Goal: Use online tool/utility

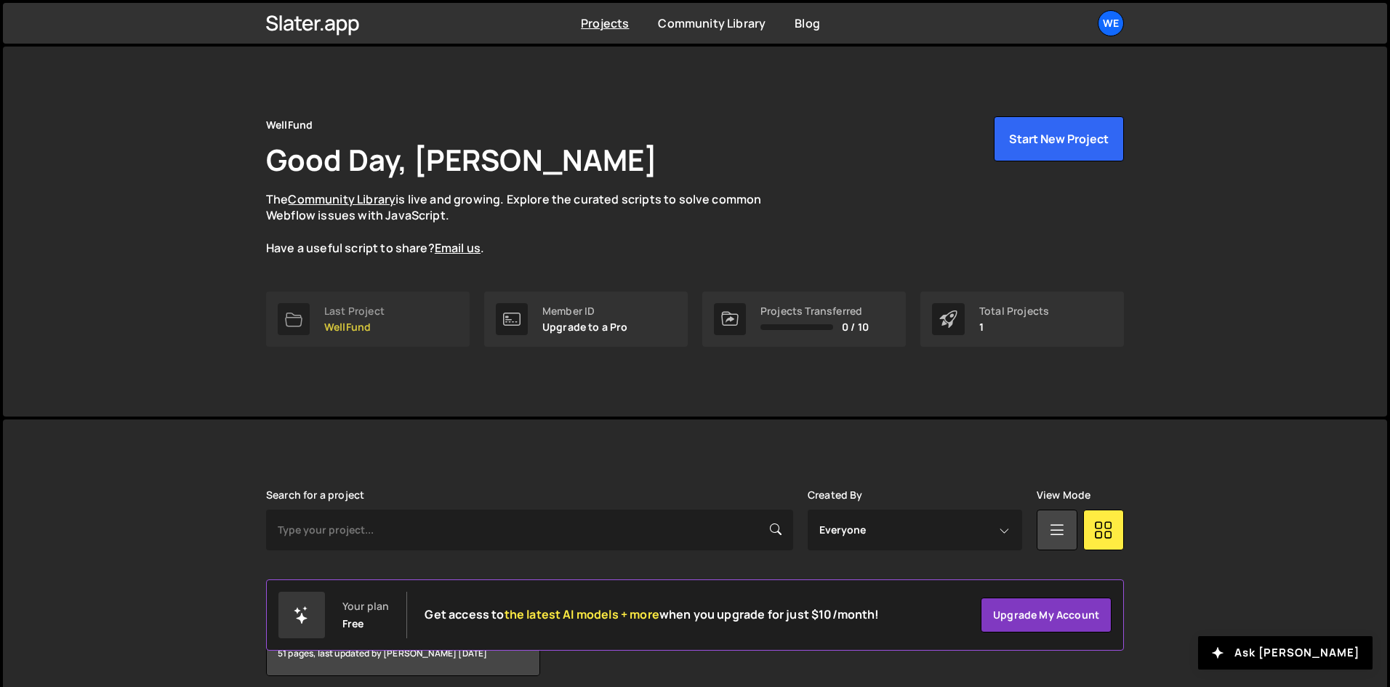
click at [351, 303] on link "Last Project WellFund" at bounding box center [368, 319] width 204 height 55
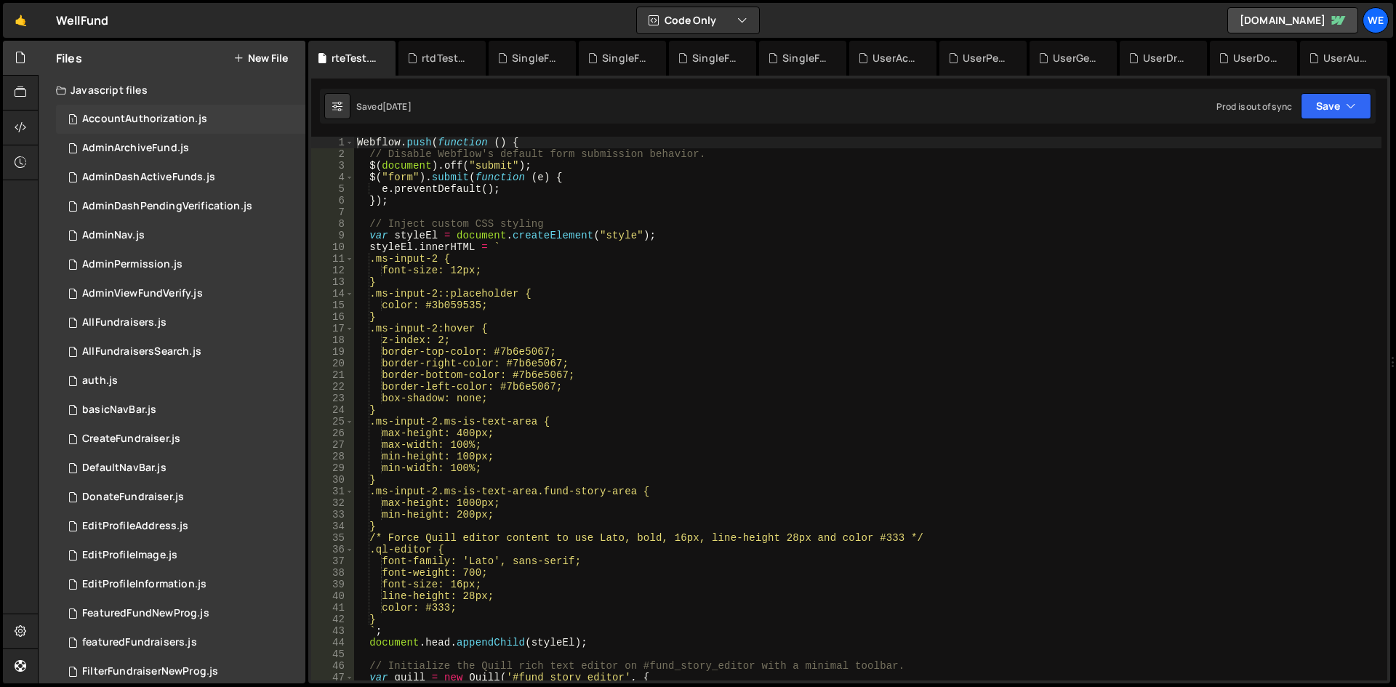
click at [189, 120] on div "AccountAuthorization.js" at bounding box center [144, 119] width 125 height 13
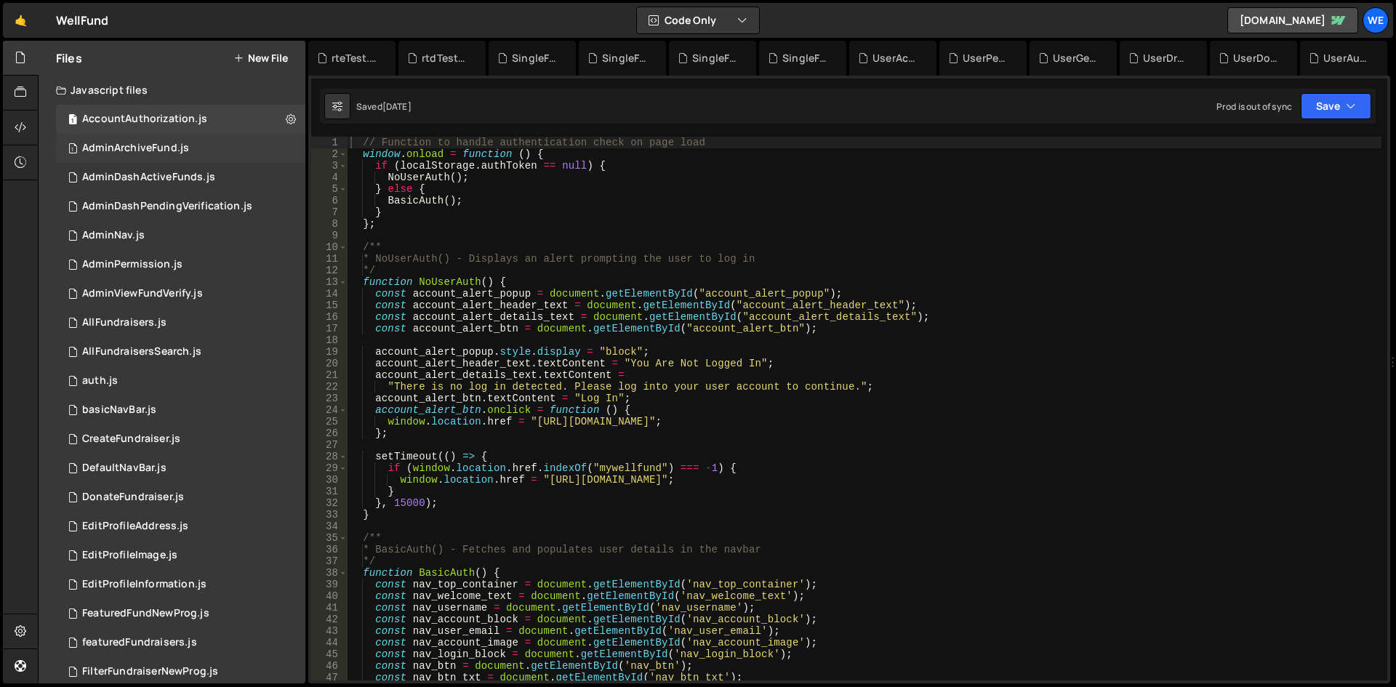
click at [181, 153] on div "AdminArchiveFund.js" at bounding box center [135, 148] width 107 height 13
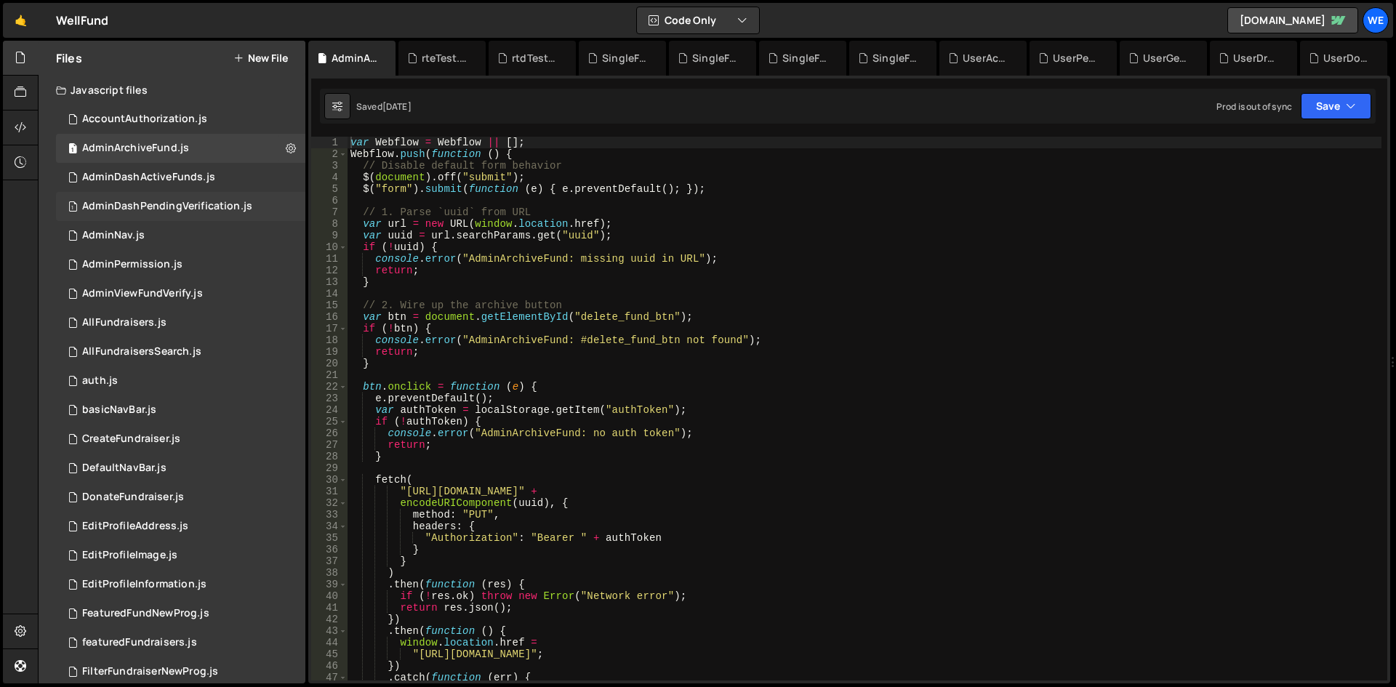
scroll to position [175, 0]
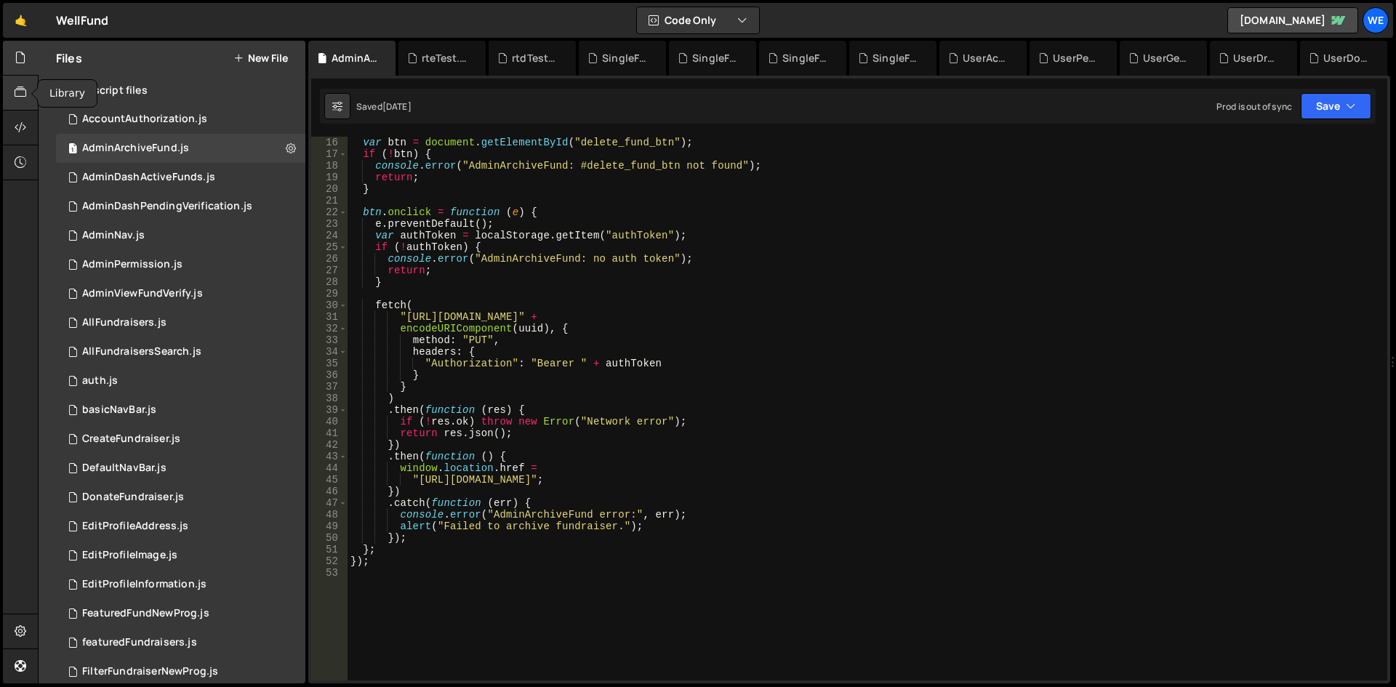
click at [30, 86] on div at bounding box center [21, 93] width 36 height 35
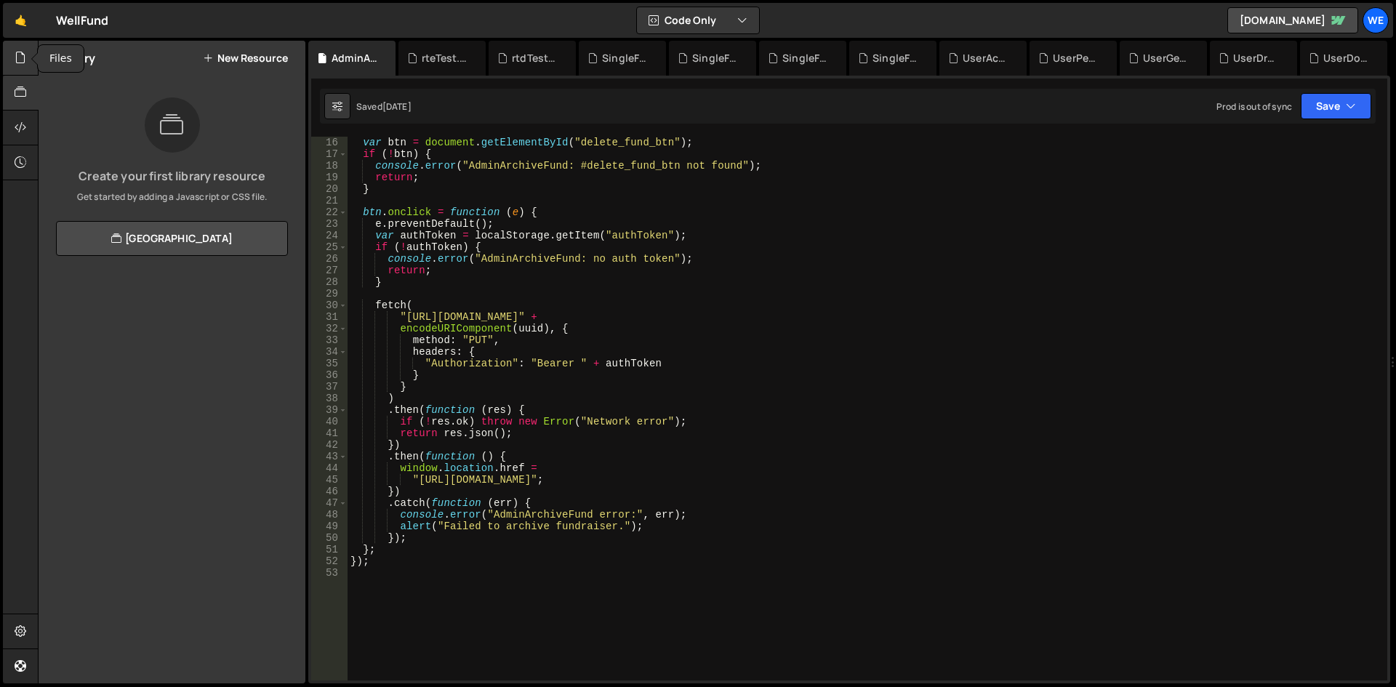
click at [17, 64] on icon at bounding box center [21, 57] width 12 height 16
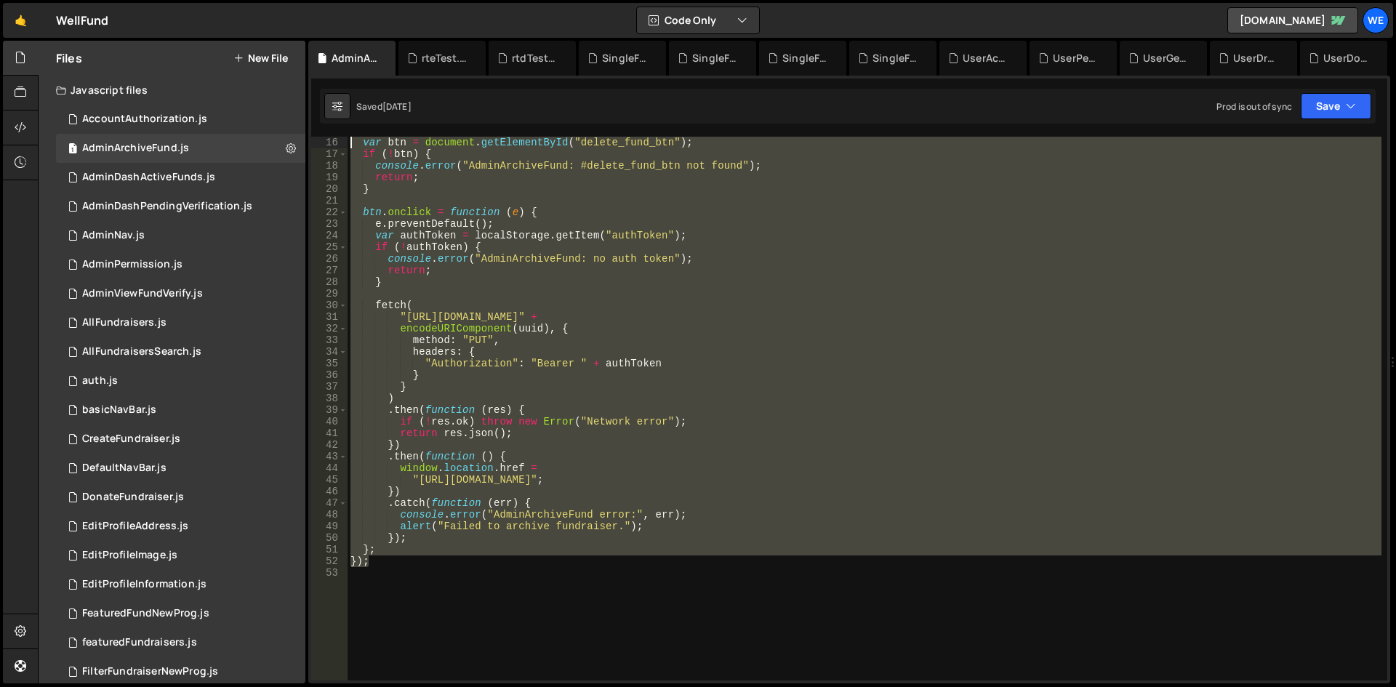
scroll to position [47, 0]
drag, startPoint x: 434, startPoint y: 558, endPoint x: 482, endPoint y: 357, distance: 207.1
click at [324, 120] on div "Debug Explain Copy AdminArchiveFund.js rteTest.js rtdTest.js SingleFundraiser.j…" at bounding box center [849, 363] width 1082 height 644
type textarea "var Webflow = Webflow || []; Webflow.push(function () {"
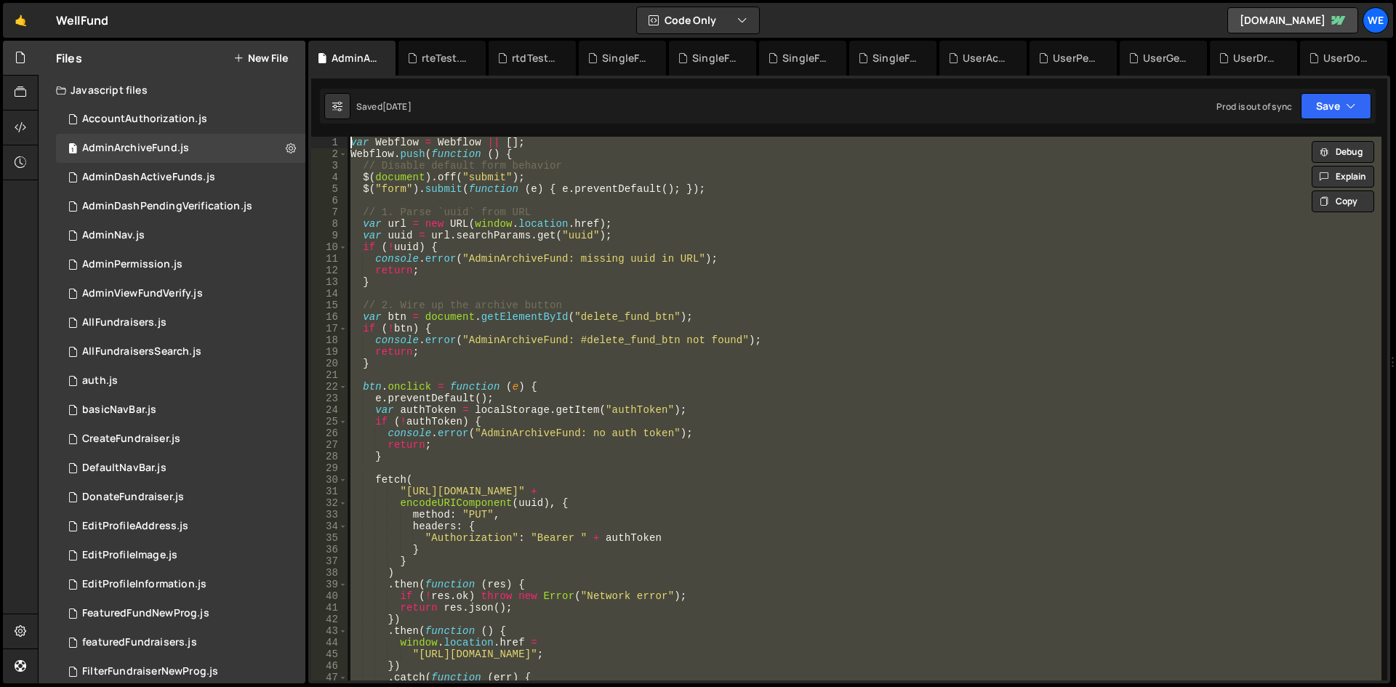
scroll to position [0, 0]
click at [286, 150] on icon at bounding box center [291, 148] width 10 height 14
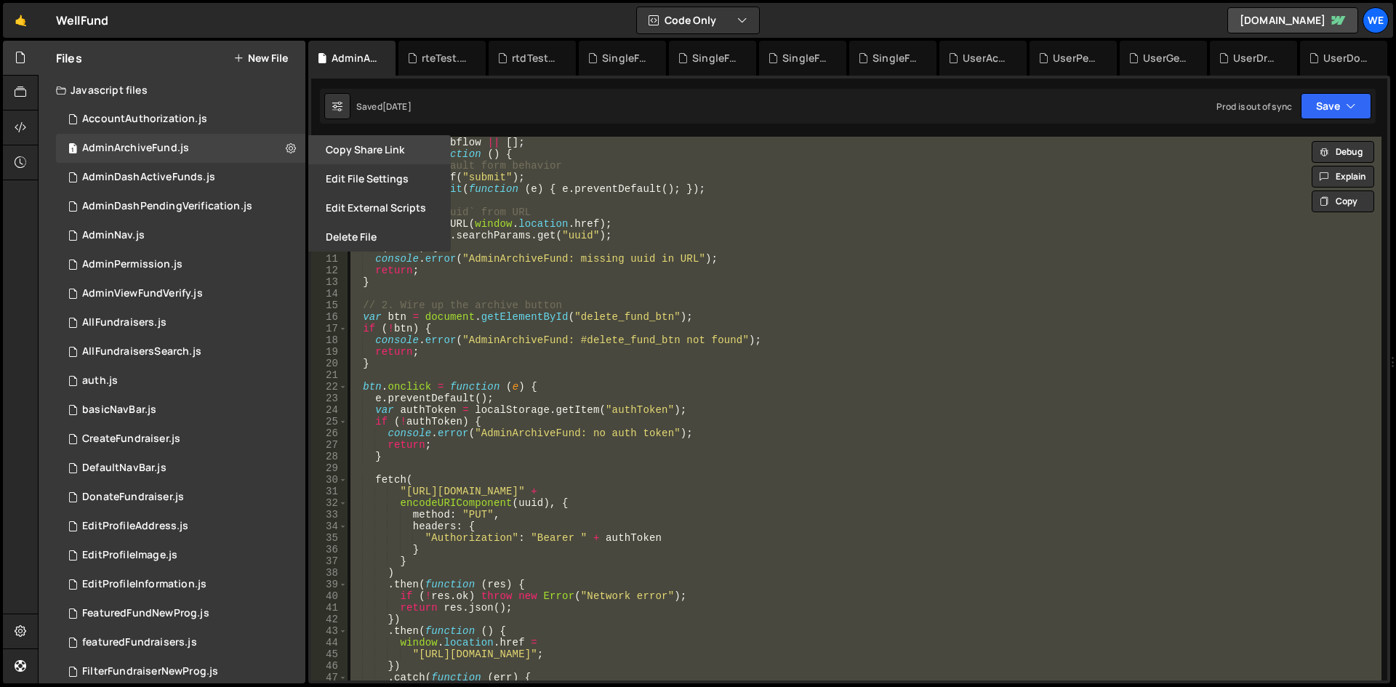
click at [404, 148] on button "Copy share link" at bounding box center [379, 149] width 143 height 29
click at [413, 212] on button "Edit External Scripts" at bounding box center [379, 207] width 143 height 29
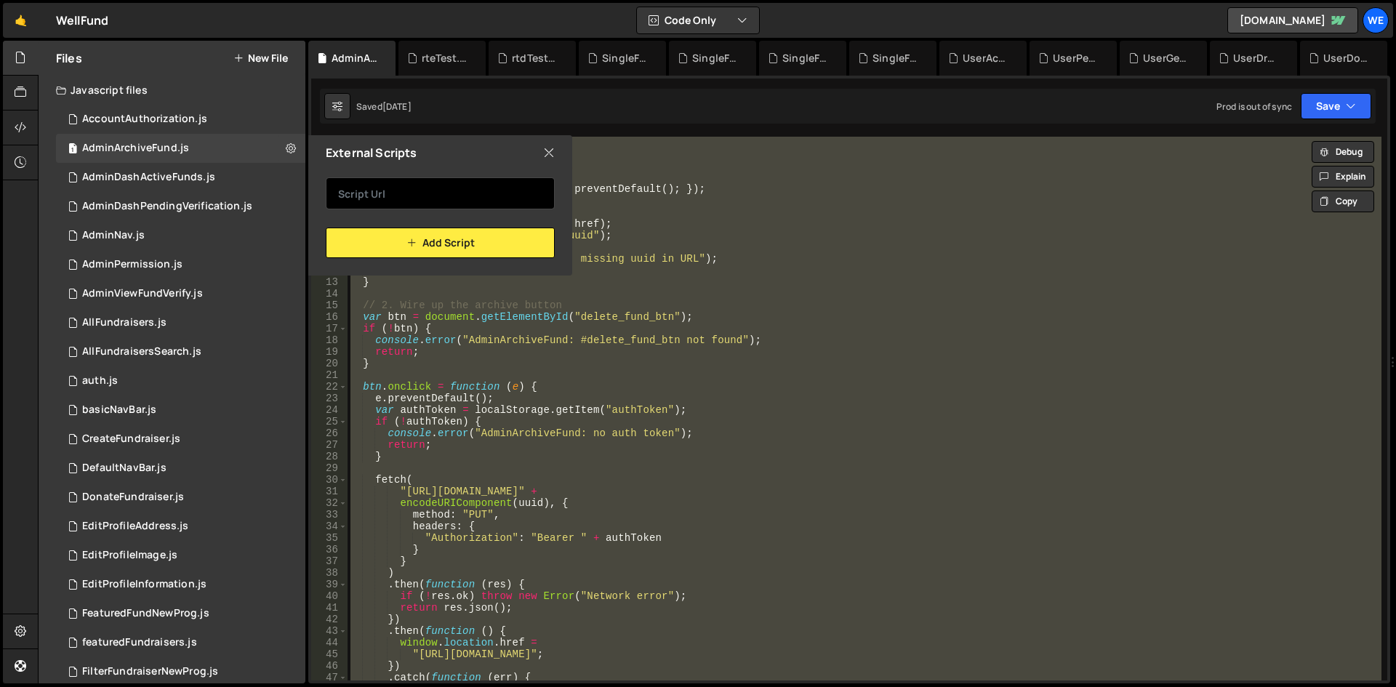
click at [420, 190] on input "text" at bounding box center [440, 193] width 229 height 32
click at [550, 152] on icon at bounding box center [549, 153] width 12 height 16
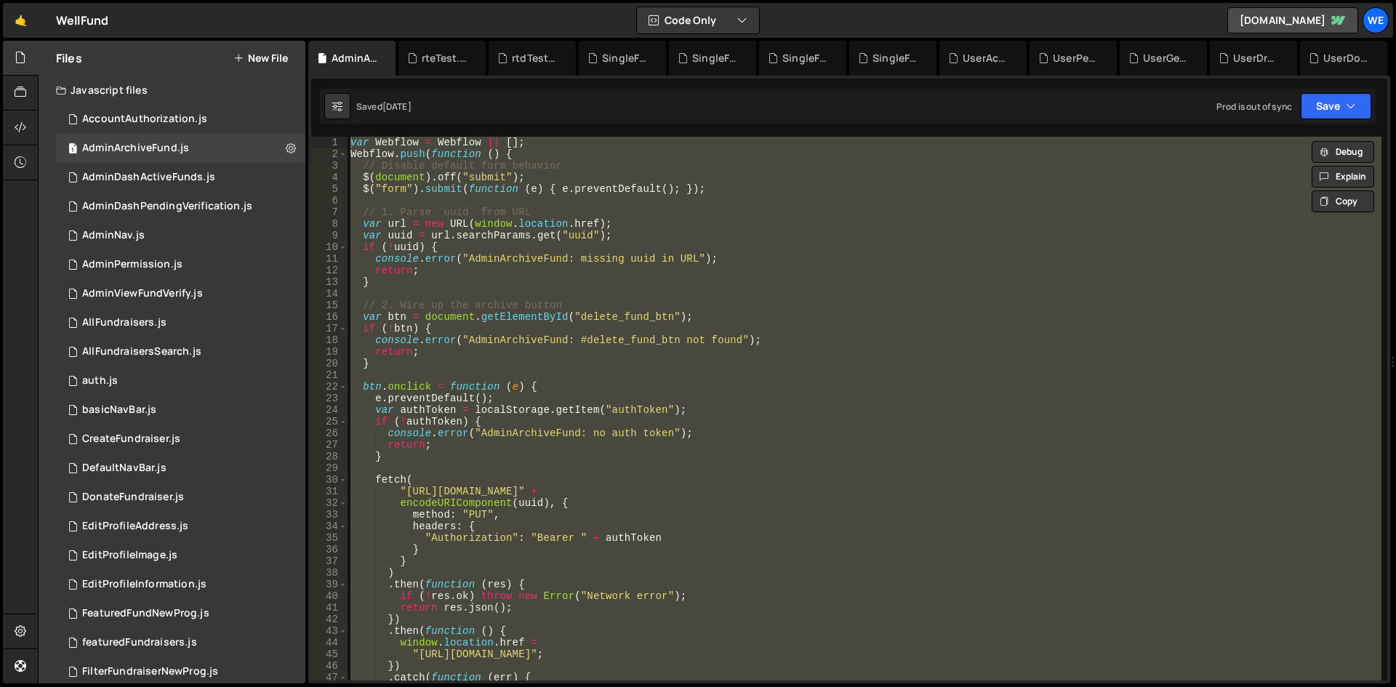
click at [511, 462] on div "var Webflow = Webflow || [ ] ; Webflow . push ( function ( ) { // Disable defau…" at bounding box center [865, 409] width 1034 height 544
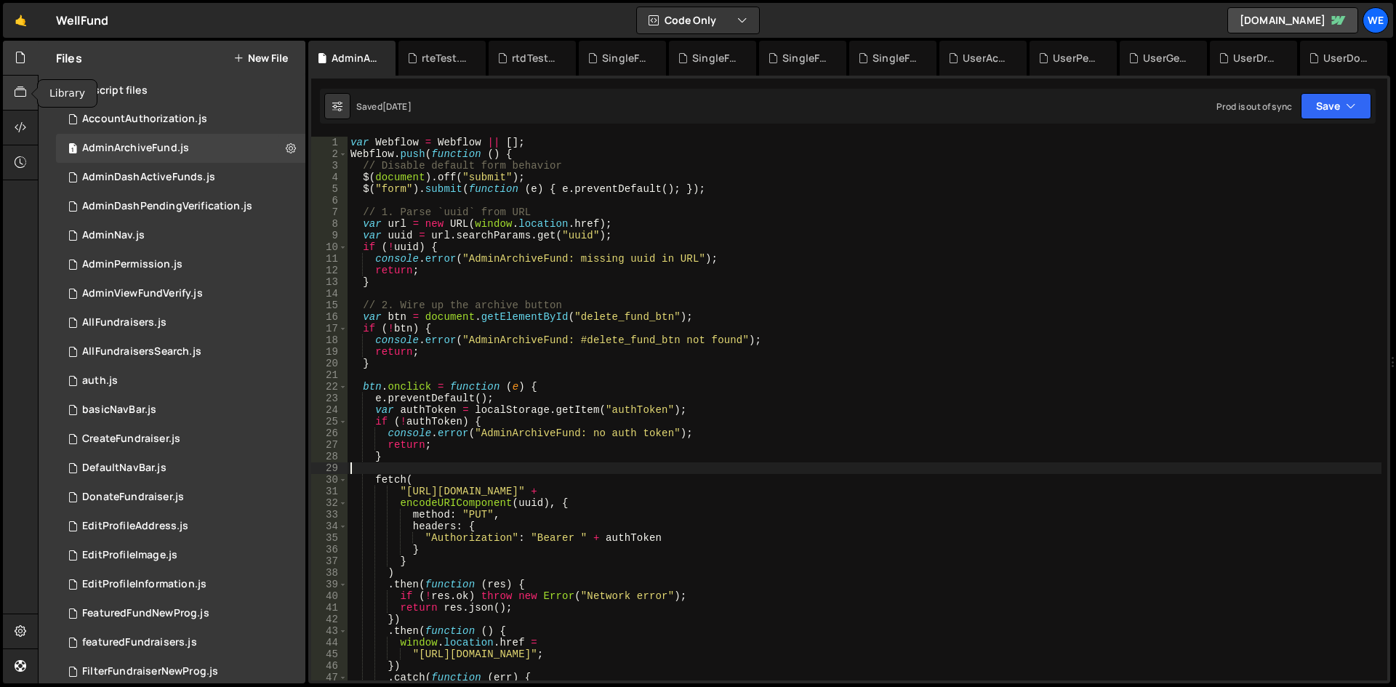
click at [31, 102] on div at bounding box center [21, 93] width 36 height 35
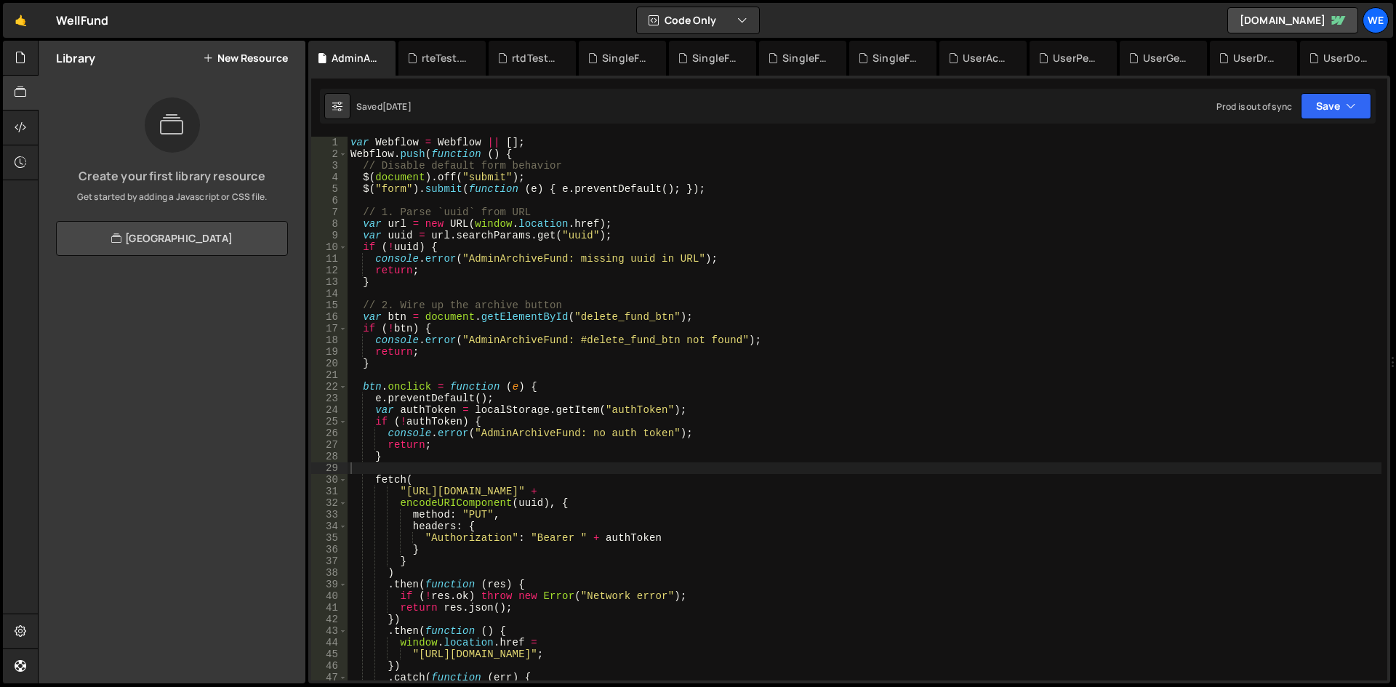
click at [223, 233] on link "View Community Library" at bounding box center [172, 238] width 232 height 35
click at [41, 132] on div "Create your first library resource Get started by adding a Javascript or CSS fi…" at bounding box center [172, 150] width 267 height 106
click at [27, 127] on div at bounding box center [21, 128] width 36 height 35
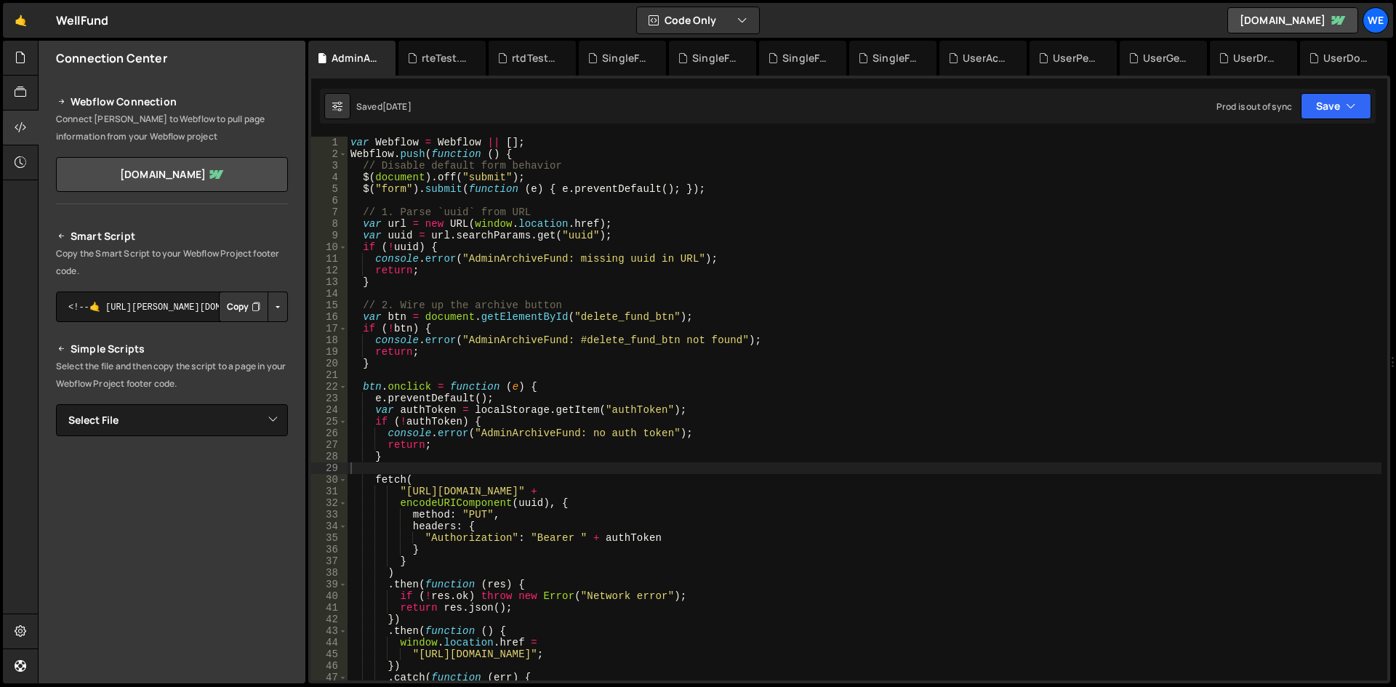
click at [239, 311] on button "Copy" at bounding box center [243, 307] width 49 height 31
click at [270, 317] on button "Button group with nested dropdown" at bounding box center [278, 307] width 20 height 31
click at [159, 304] on textarea "<!--🤙 https://slater.app/13134.js--> <script>document.addEventListener("DOMCont…" at bounding box center [172, 307] width 232 height 31
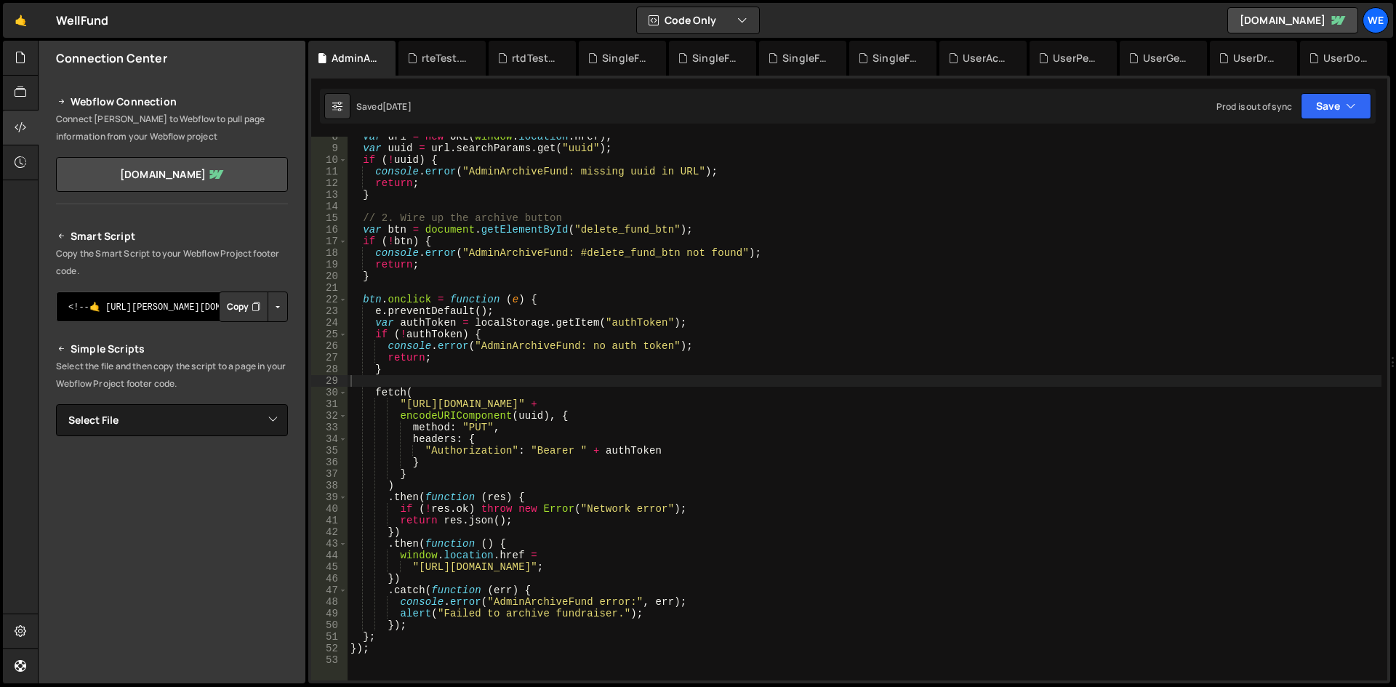
scroll to position [339, 0]
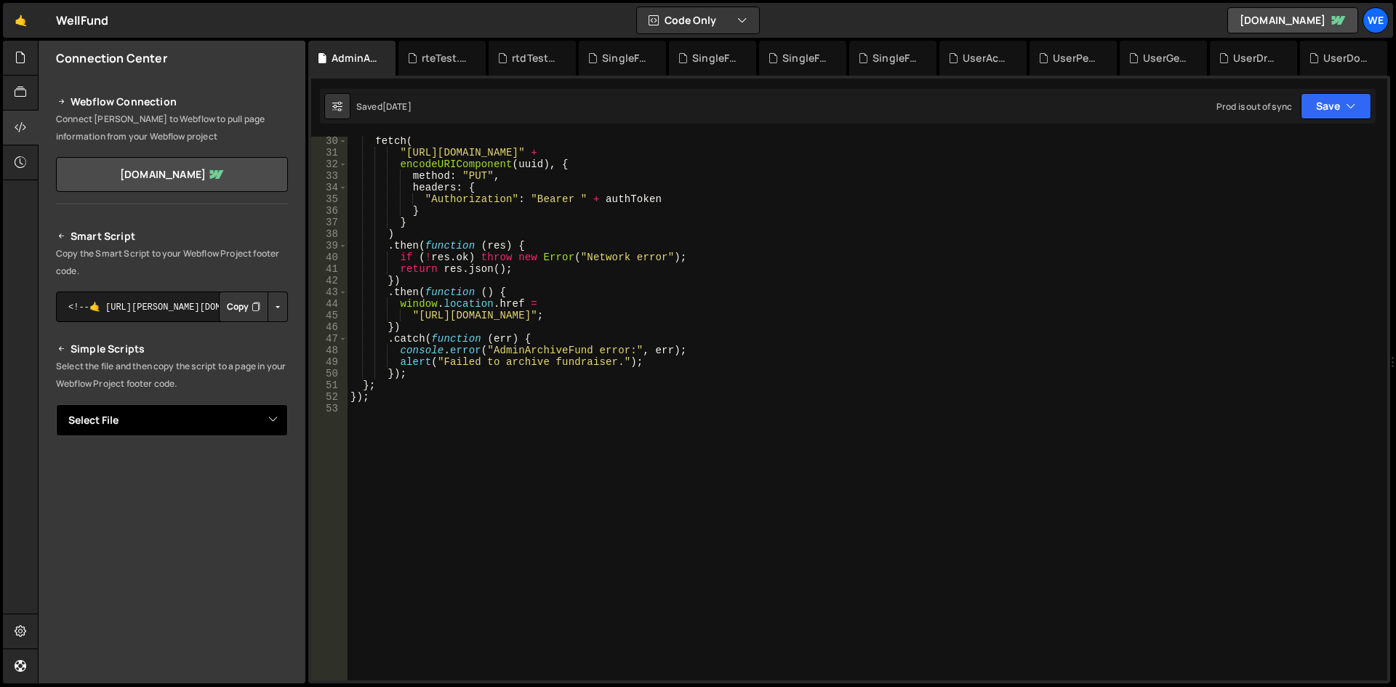
click at [118, 424] on select "Select File AccountAuthorization.js AdminArchiveFund.js AdminDashActiveFunds.js…" at bounding box center [172, 420] width 232 height 32
drag, startPoint x: 118, startPoint y: 424, endPoint x: 120, endPoint y: 414, distance: 9.7
click at [118, 424] on select "Select File AccountAuthorization.js AdminArchiveFund.js AdminDashActiveFunds.js…" at bounding box center [172, 420] width 232 height 32
click at [36, 51] on div at bounding box center [21, 58] width 36 height 35
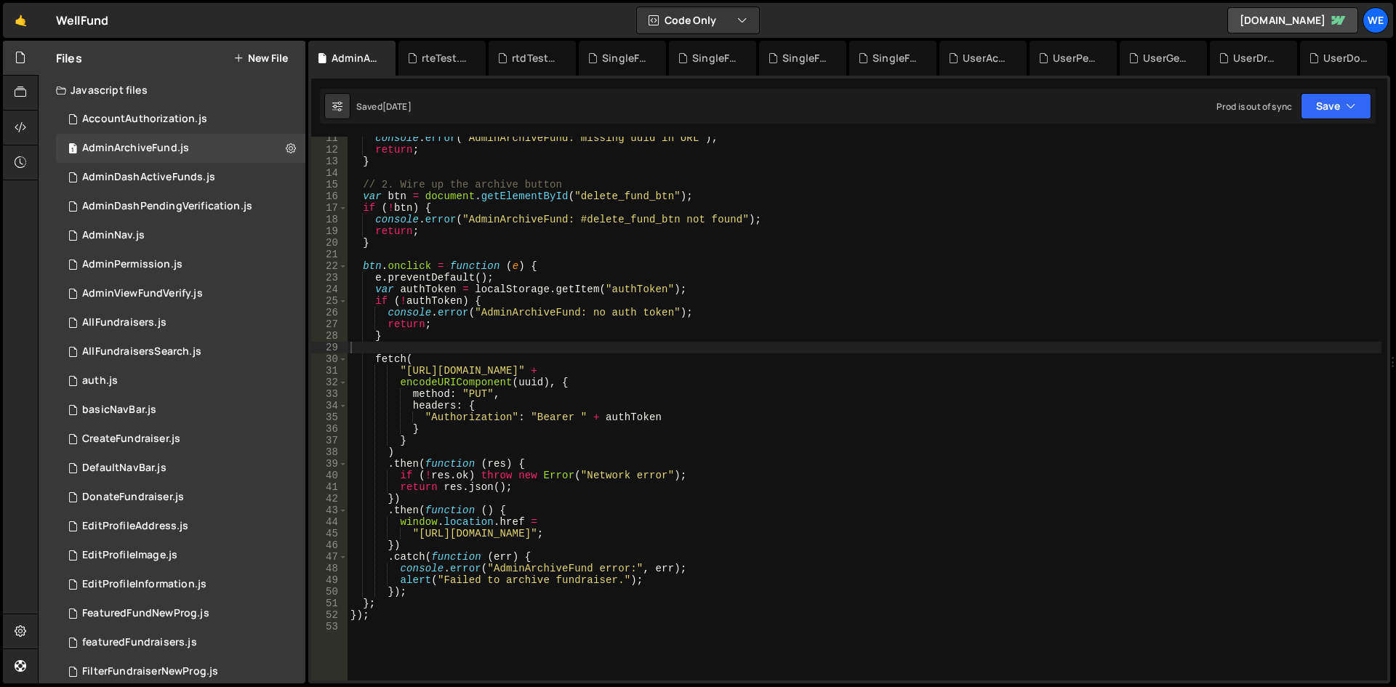
scroll to position [0, 0]
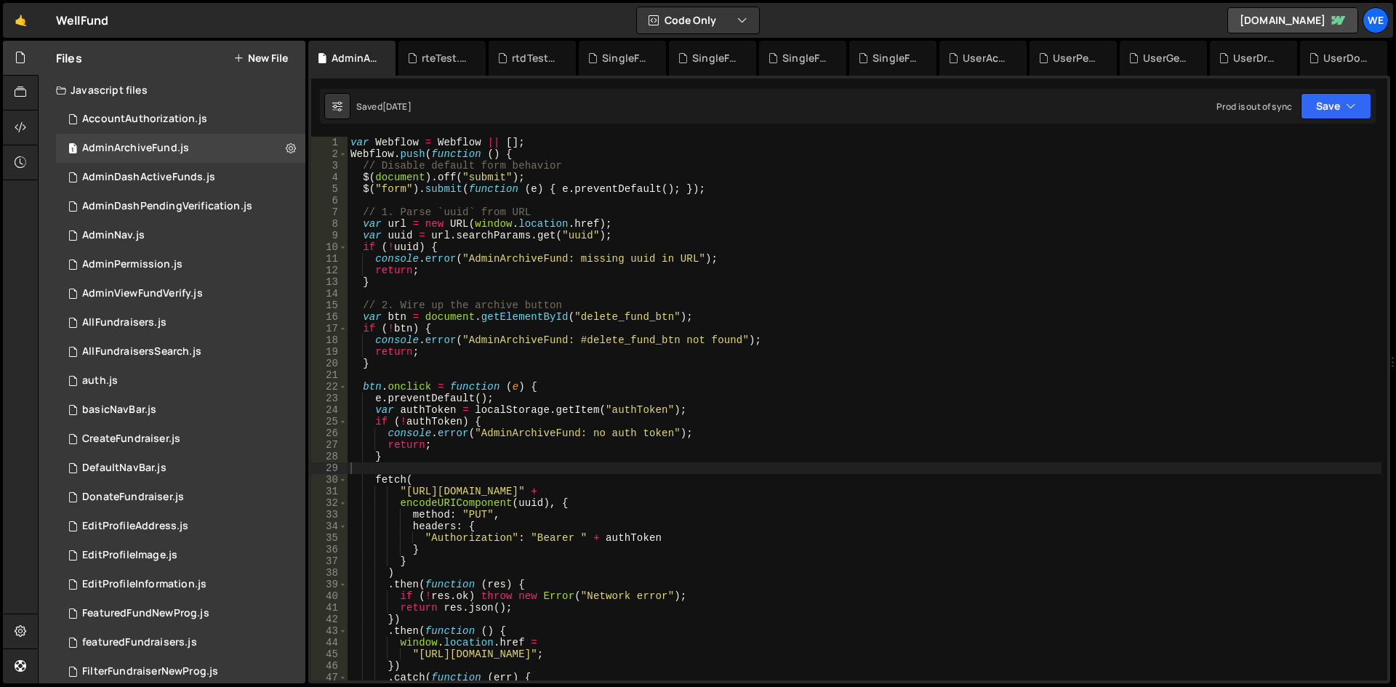
type textarea ""https://xru1-ldop-hv9n.n7e.xano.io/api:-5GIfiQW/admin/archive_fund?uuid=" +"
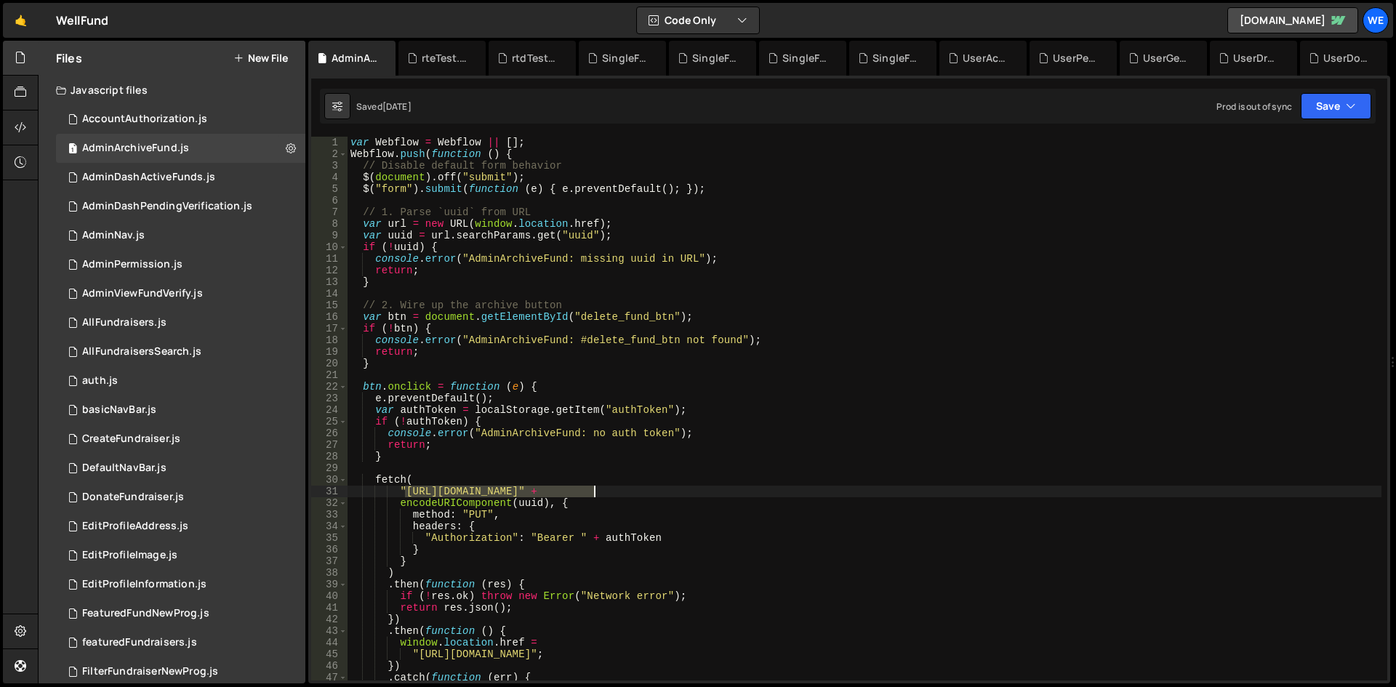
drag, startPoint x: 406, startPoint y: 489, endPoint x: 620, endPoint y: 489, distance: 213.8
click at [619, 489] on div "var Webflow = Webflow || [ ] ; Webflow . push ( function ( ) { // Disable defau…" at bounding box center [865, 420] width 1034 height 567
